Goal: Communication & Community: Participate in discussion

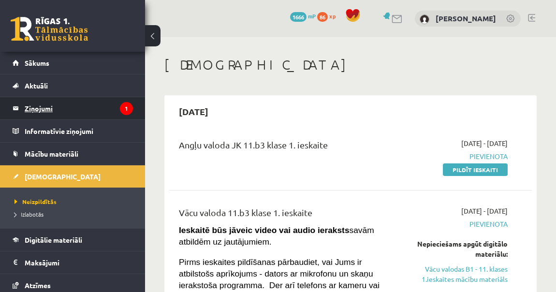
drag, startPoint x: 95, startPoint y: 102, endPoint x: 51, endPoint y: 109, distance: 44.0
click at [51, 109] on legend "Ziņojumi 1" at bounding box center [79, 108] width 108 height 22
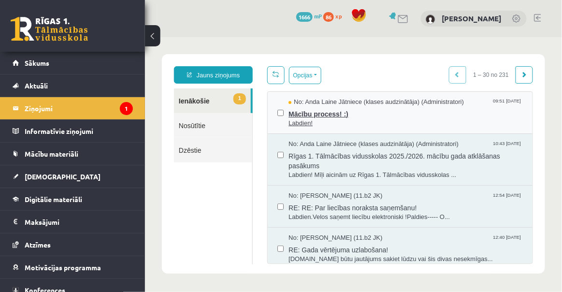
click at [316, 114] on span "Mācību process! :)" at bounding box center [405, 112] width 234 height 12
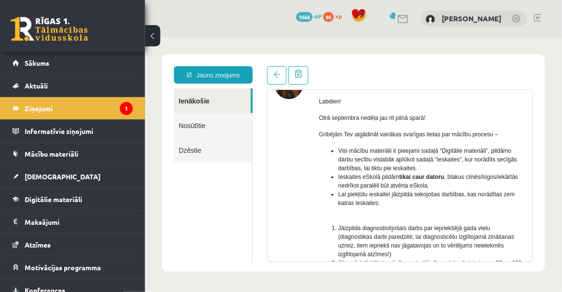
drag, startPoint x: 532, startPoint y: 109, endPoint x: 524, endPoint y: 128, distance: 20.8
click at [524, 128] on div "Temats: Mācību process! :) 09:51 [DATE] No: [PERSON_NAME] Jātniece (klases audz…" at bounding box center [400, 175] width 266 height 172
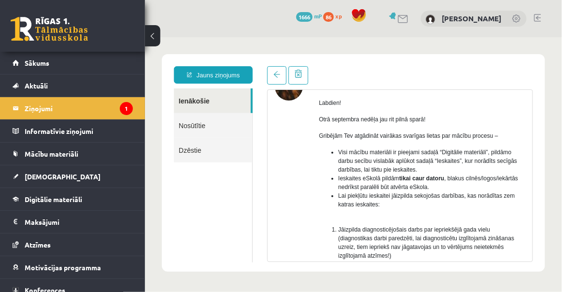
click at [482, 123] on div "Labdien! Otrā septembra nedēļa jau rit pilnā sparā! Gribējām Tev atgādināt vair…" at bounding box center [421, 289] width 206 height 401
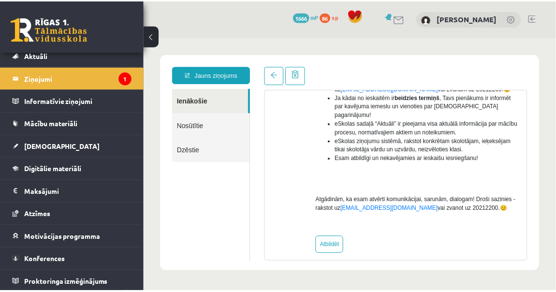
scroll to position [31, 0]
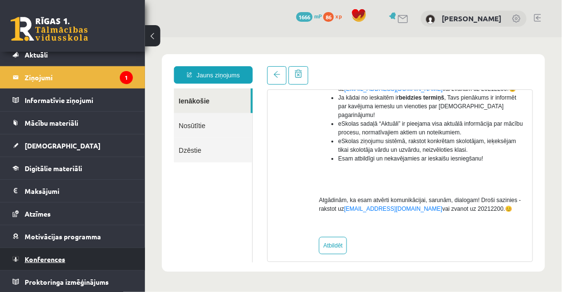
click at [53, 259] on span "Konferences" at bounding box center [45, 259] width 41 height 9
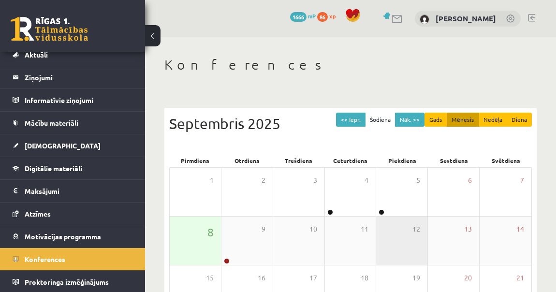
click at [405, 220] on div "12" at bounding box center [401, 240] width 51 height 48
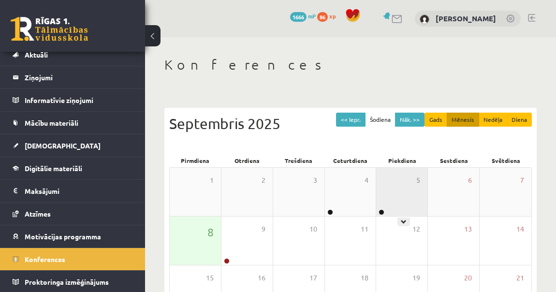
click at [402, 209] on div "5" at bounding box center [401, 192] width 51 height 48
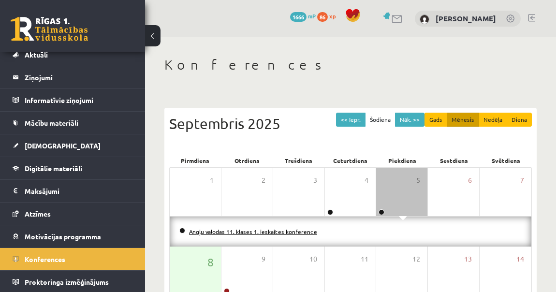
click at [295, 231] on link "Angļu valodas 11. klases 1. ieskaites konference" at bounding box center [253, 232] width 128 height 8
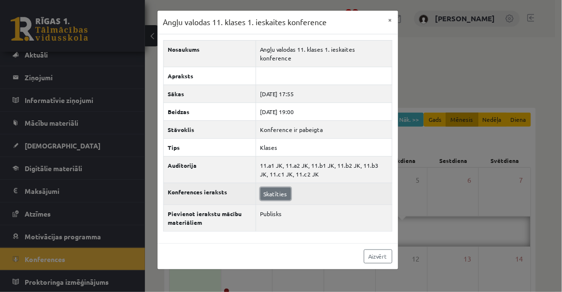
click at [272, 187] on link "Skatīties" at bounding box center [275, 193] width 30 height 13
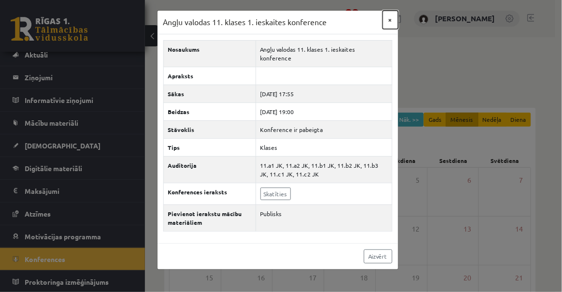
click at [395, 18] on button "×" at bounding box center [390, 20] width 15 height 18
